Goal: Find specific page/section: Find specific page/section

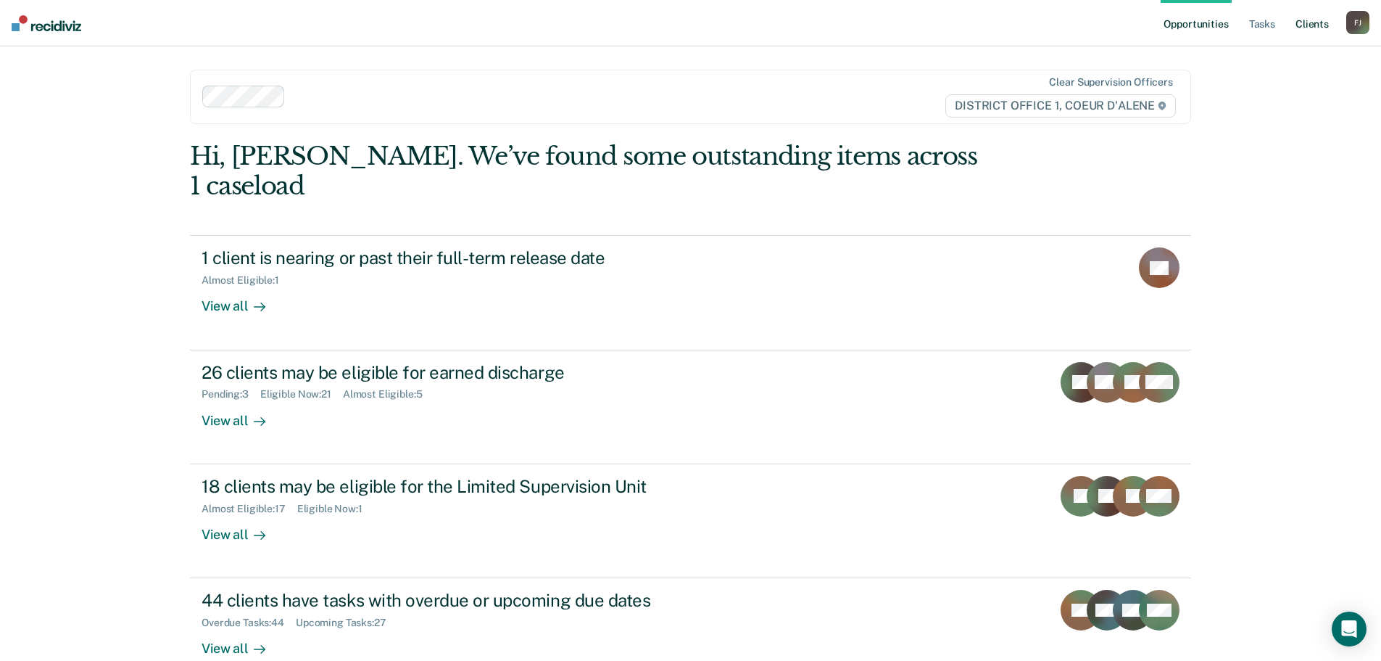
click at [1313, 22] on link "Client s" at bounding box center [1312, 23] width 39 height 46
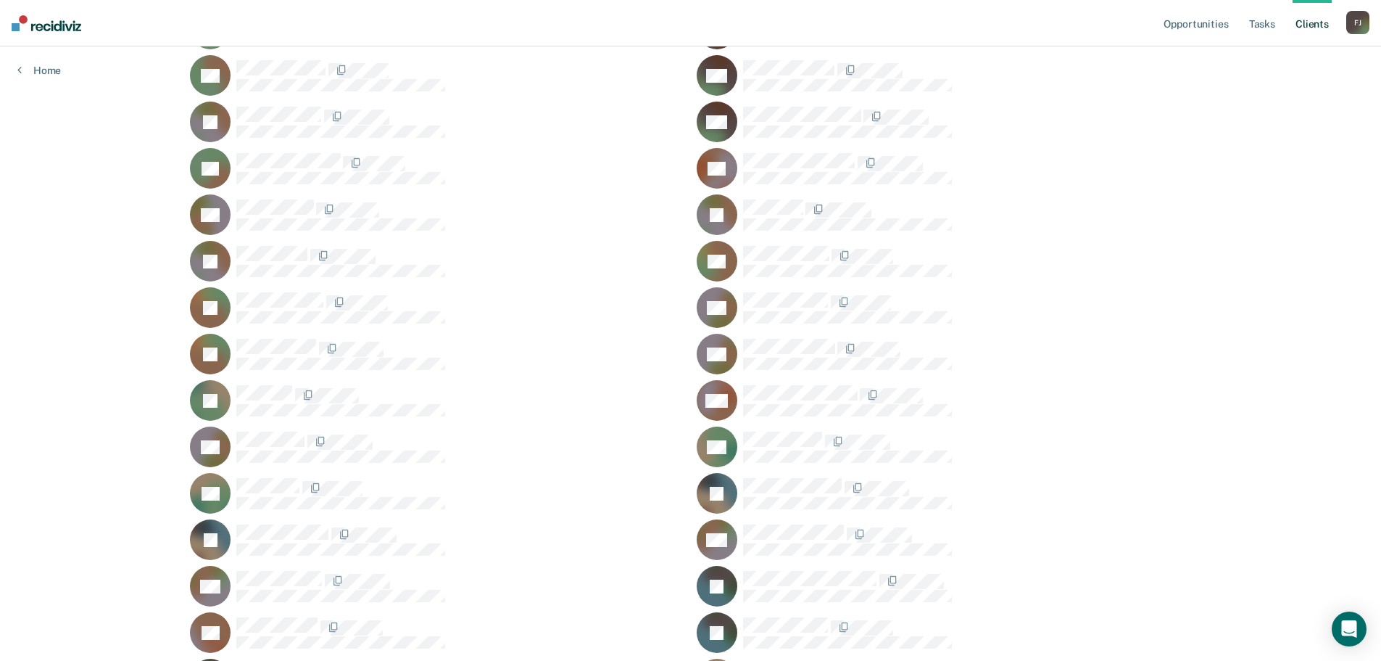
scroll to position [241, 0]
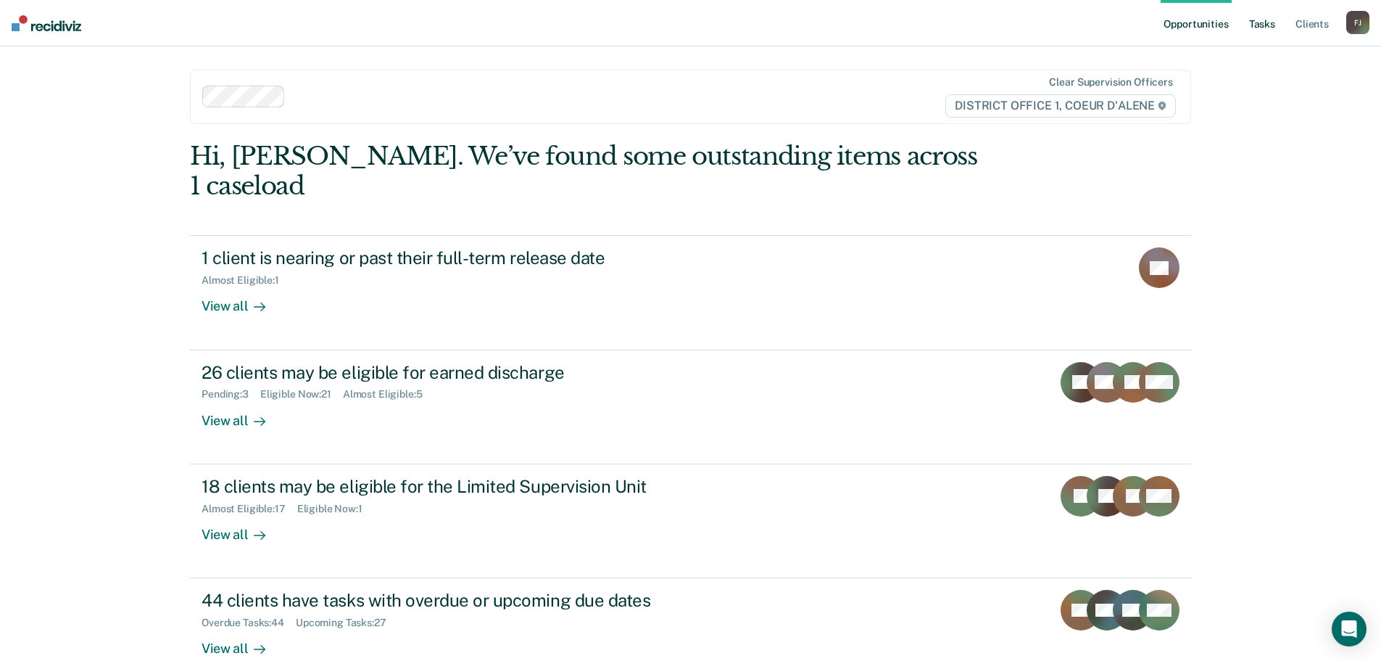
click at [1266, 22] on link "Tasks" at bounding box center [1262, 23] width 32 height 46
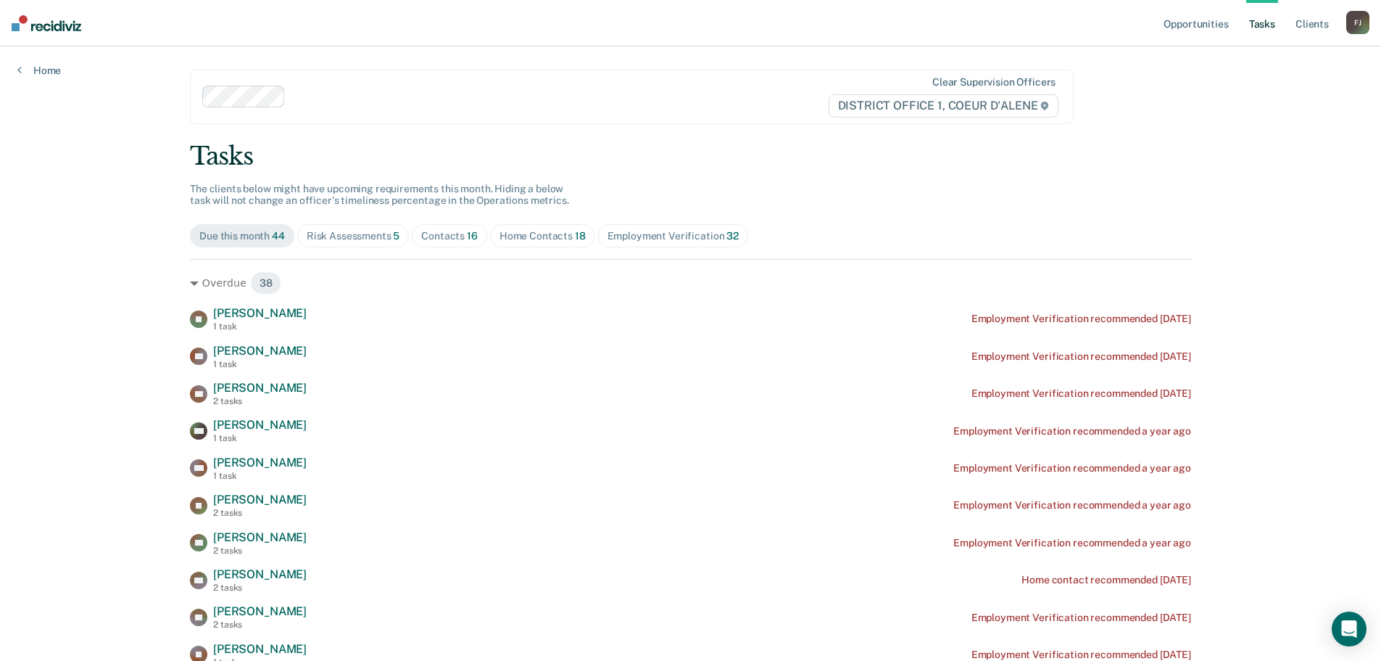
click at [431, 231] on div "Contacts 16" at bounding box center [449, 236] width 57 height 12
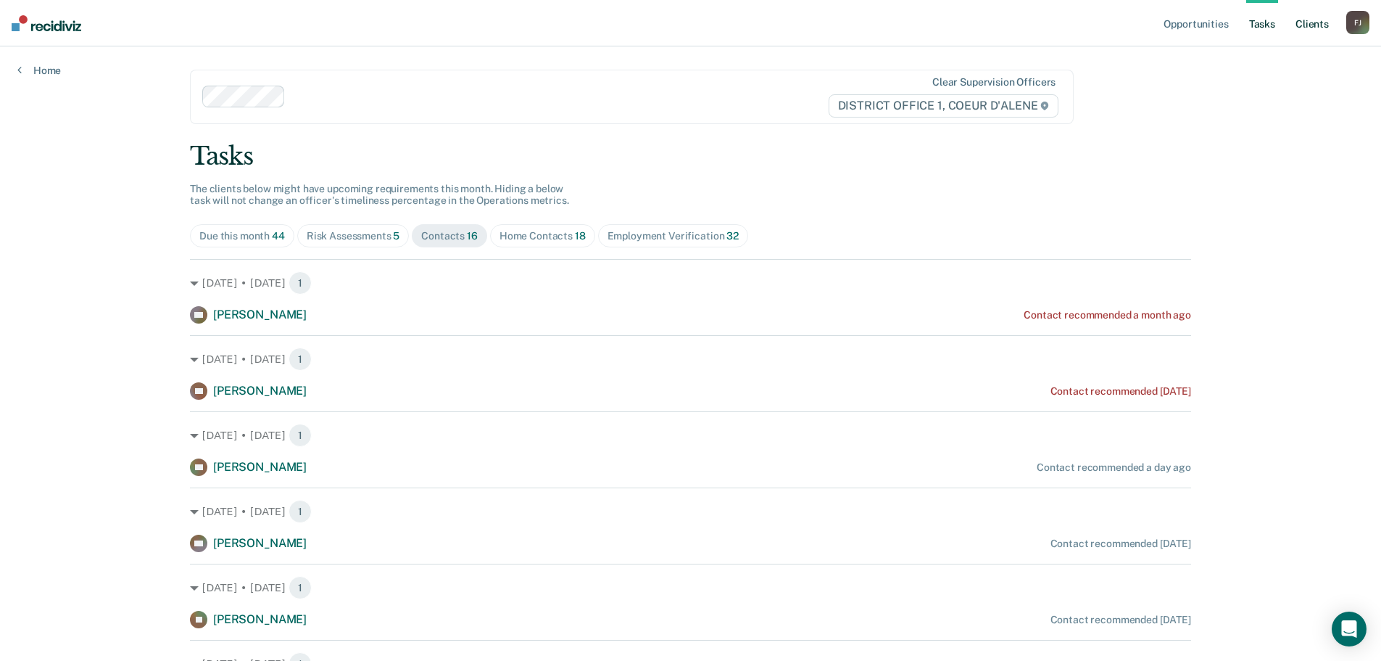
click at [1320, 20] on link "Client s" at bounding box center [1312, 23] width 39 height 46
